Goal: Check status: Check status

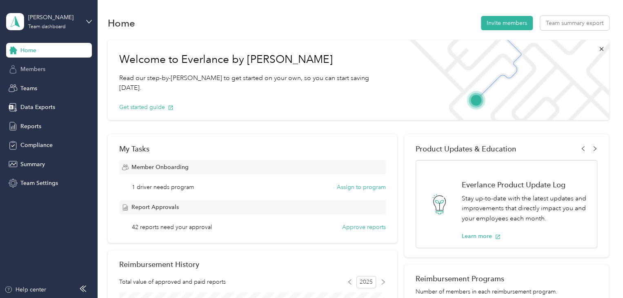
click at [35, 66] on span "Members" at bounding box center [32, 69] width 25 height 9
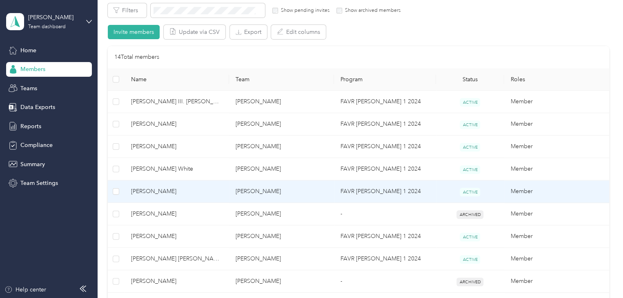
scroll to position [163, 0]
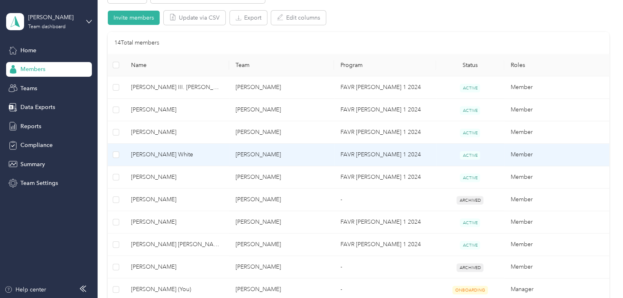
click at [172, 157] on span "[PERSON_NAME] White" at bounding box center [177, 154] width 92 height 9
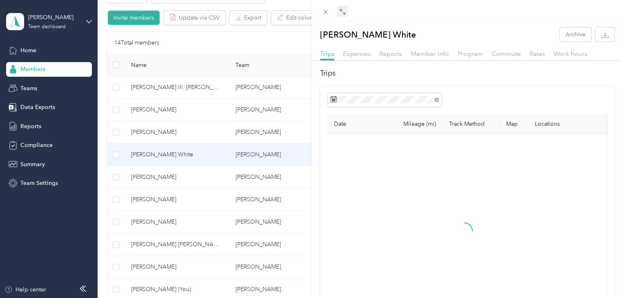
click at [344, 9] on icon at bounding box center [342, 12] width 7 height 7
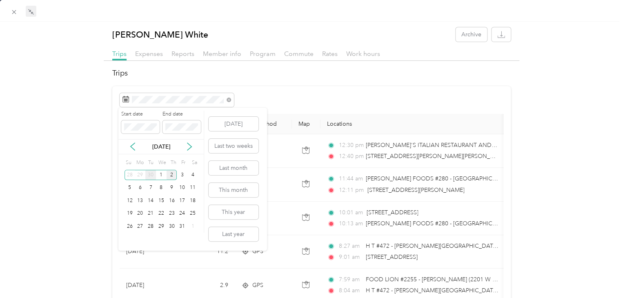
click at [152, 173] on div "30" at bounding box center [150, 175] width 11 height 10
click at [152, 173] on div "2" at bounding box center [150, 175] width 11 height 10
click at [152, 229] on div "30" at bounding box center [150, 226] width 11 height 10
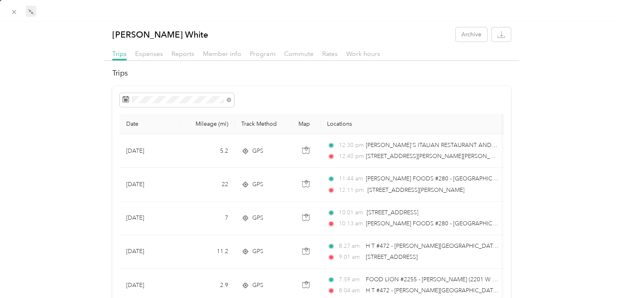
click at [152, 228] on div "30" at bounding box center [150, 226] width 11 height 10
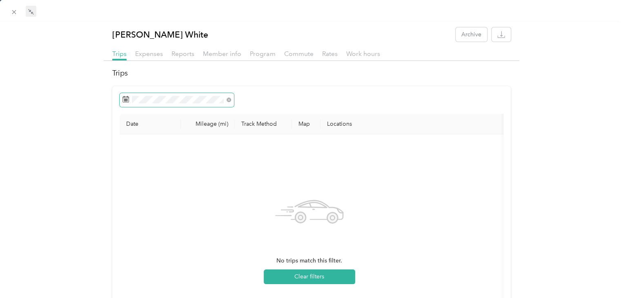
click at [192, 91] on div "Date Mileage (mi) Track Method Map Locations Mileage value Purpose No trips mat…" at bounding box center [311, 232] width 398 height 292
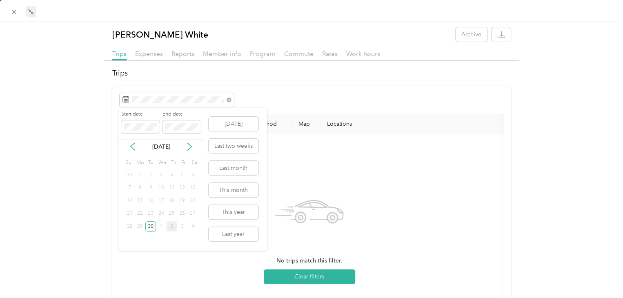
click at [192, 213] on div "27" at bounding box center [192, 214] width 11 height 10
click at [192, 212] on div "27" at bounding box center [192, 214] width 11 height 10
click at [152, 225] on div "30" at bounding box center [150, 226] width 11 height 10
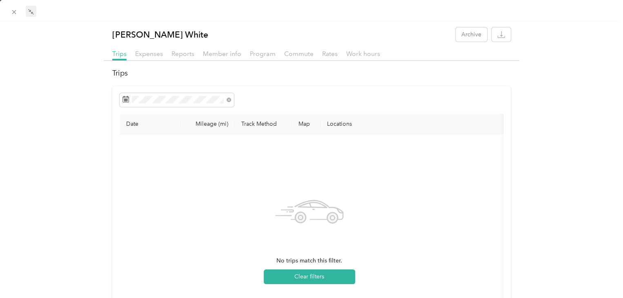
click at [152, 224] on div "30" at bounding box center [150, 225] width 11 height 10
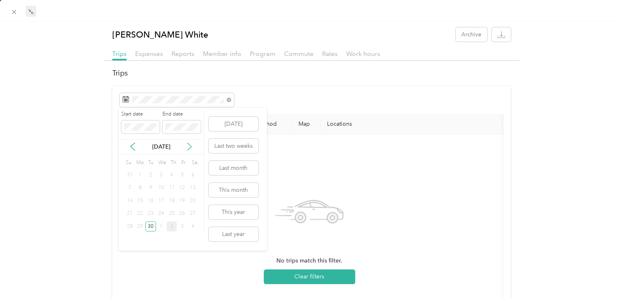
click at [190, 144] on icon at bounding box center [189, 147] width 8 height 8
click at [161, 173] on div "1" at bounding box center [161, 175] width 11 height 10
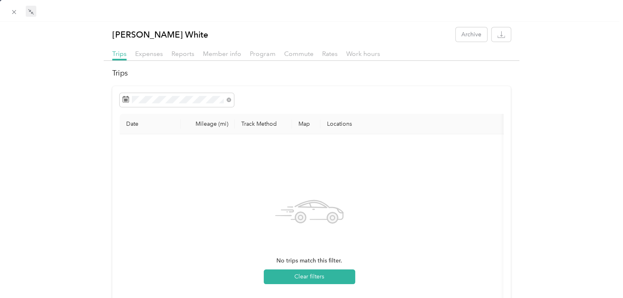
click at [161, 173] on div "1" at bounding box center [161, 175] width 11 height 10
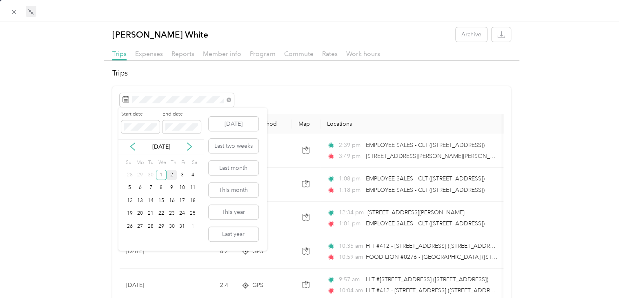
click at [173, 176] on div "2" at bounding box center [172, 175] width 11 height 10
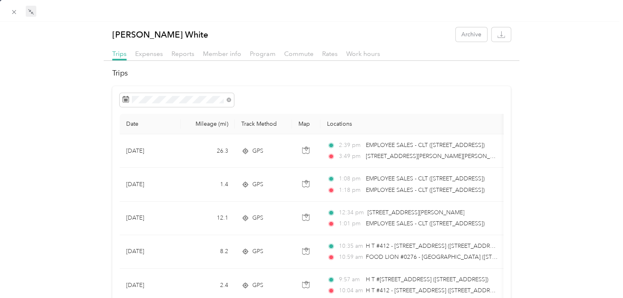
click at [173, 176] on div "2" at bounding box center [172, 175] width 11 height 13
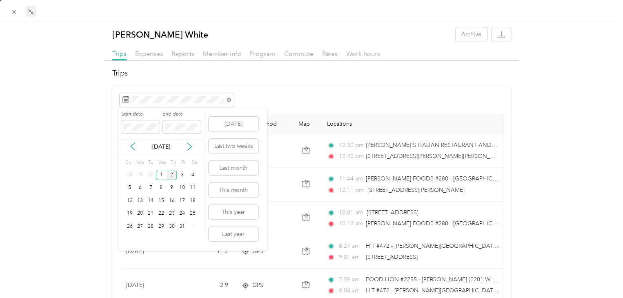
click at [170, 175] on div "2" at bounding box center [172, 175] width 11 height 10
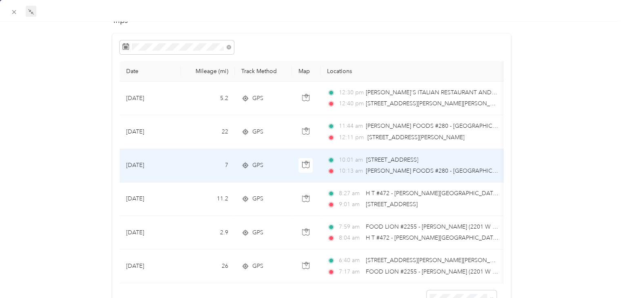
scroll to position [41, 0]
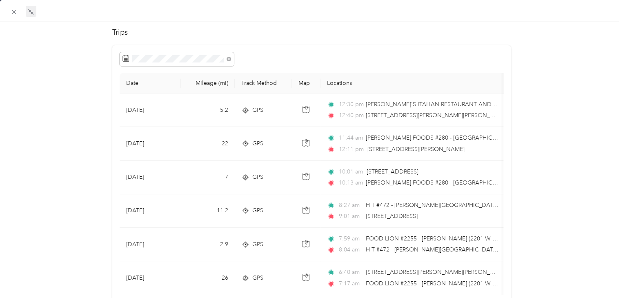
click at [486, 53] on div at bounding box center [312, 59] width 384 height 14
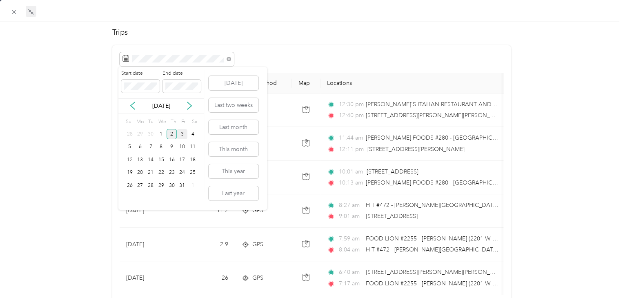
click at [183, 134] on div "3" at bounding box center [182, 134] width 11 height 10
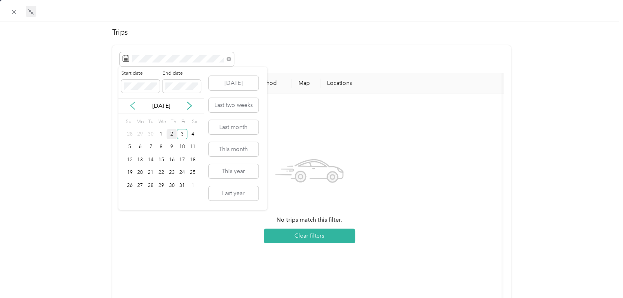
click at [134, 107] on icon at bounding box center [133, 106] width 8 height 8
click at [152, 186] on div "30" at bounding box center [150, 186] width 11 height 10
click at [152, 185] on div "30" at bounding box center [150, 186] width 11 height 10
click at [128, 185] on div "28" at bounding box center [130, 186] width 11 height 10
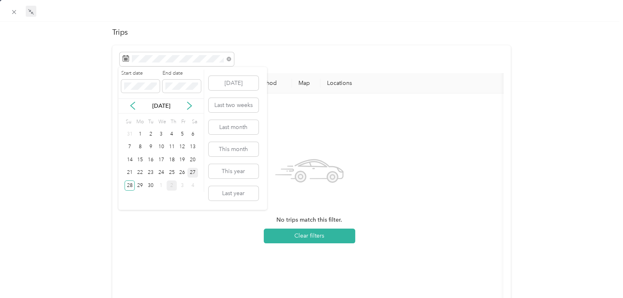
click at [190, 175] on div "27" at bounding box center [192, 173] width 11 height 10
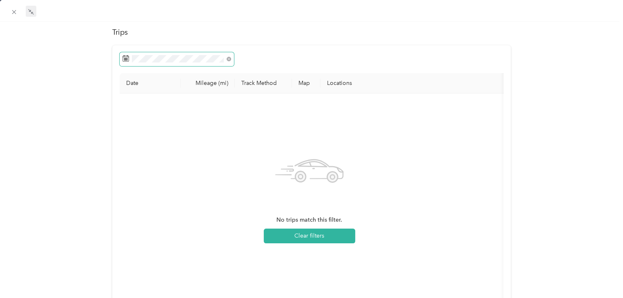
click at [188, 54] on span at bounding box center [177, 59] width 114 height 14
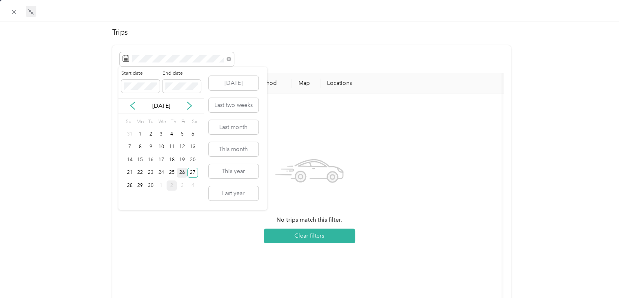
click at [181, 175] on div "26" at bounding box center [182, 173] width 11 height 10
